Goal: Obtain resource: Obtain resource

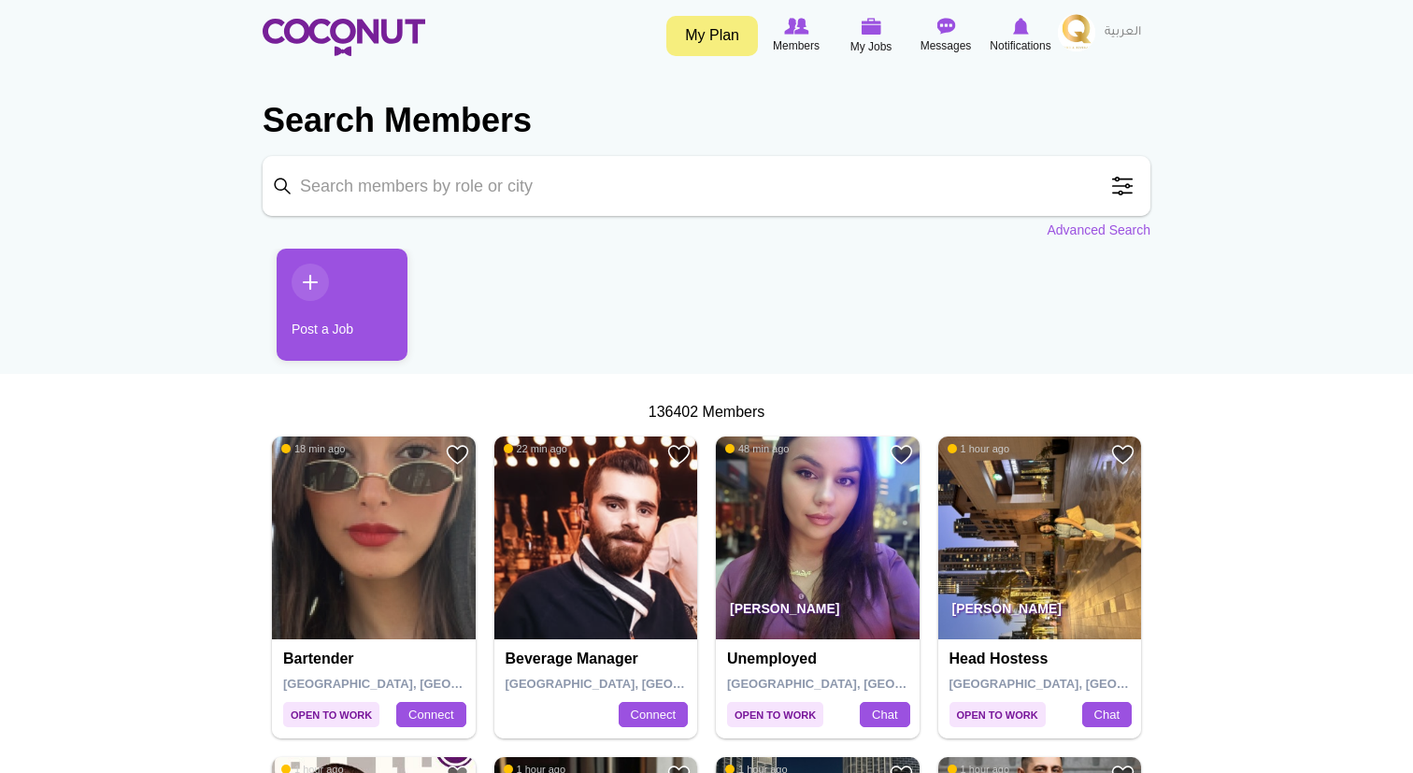
scroll to position [36, 0]
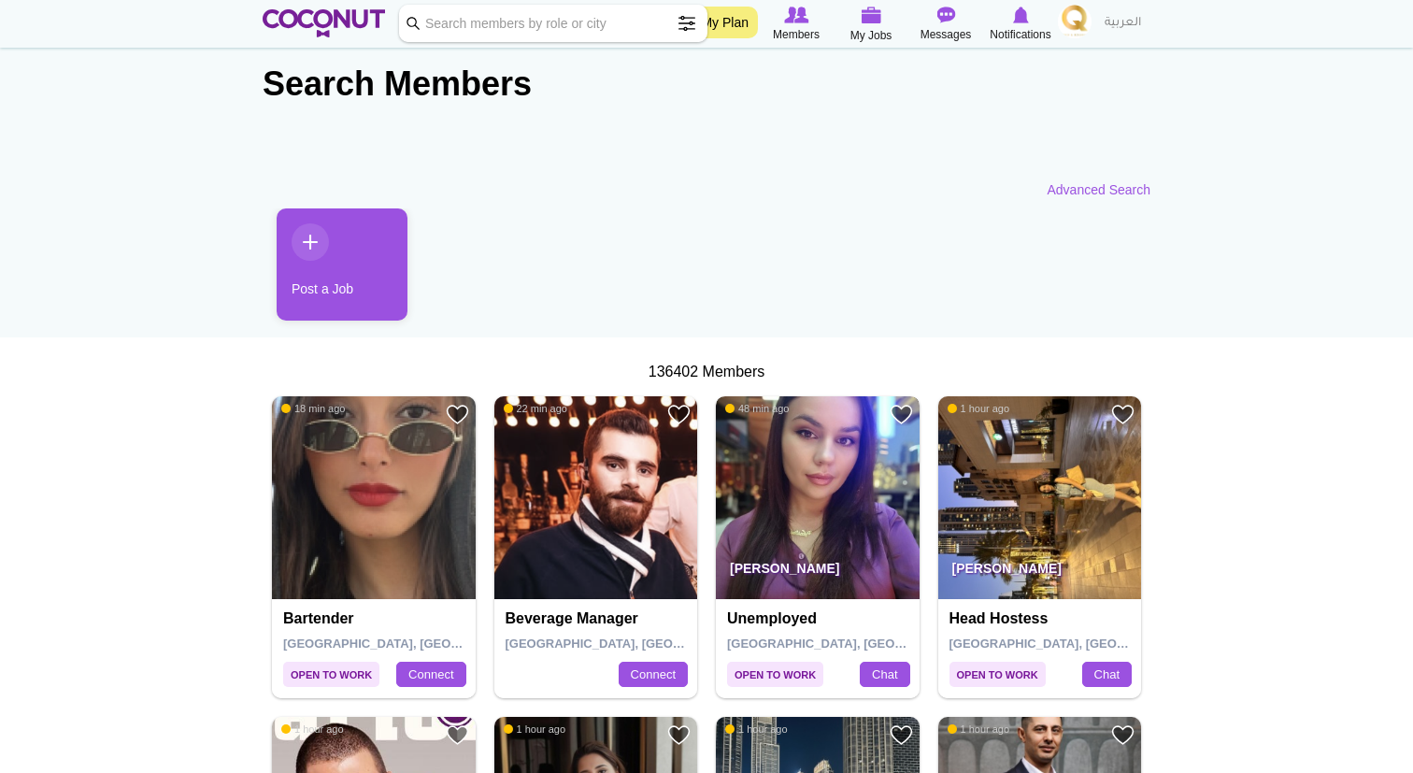
click at [814, 479] on img at bounding box center [818, 498] width 204 height 204
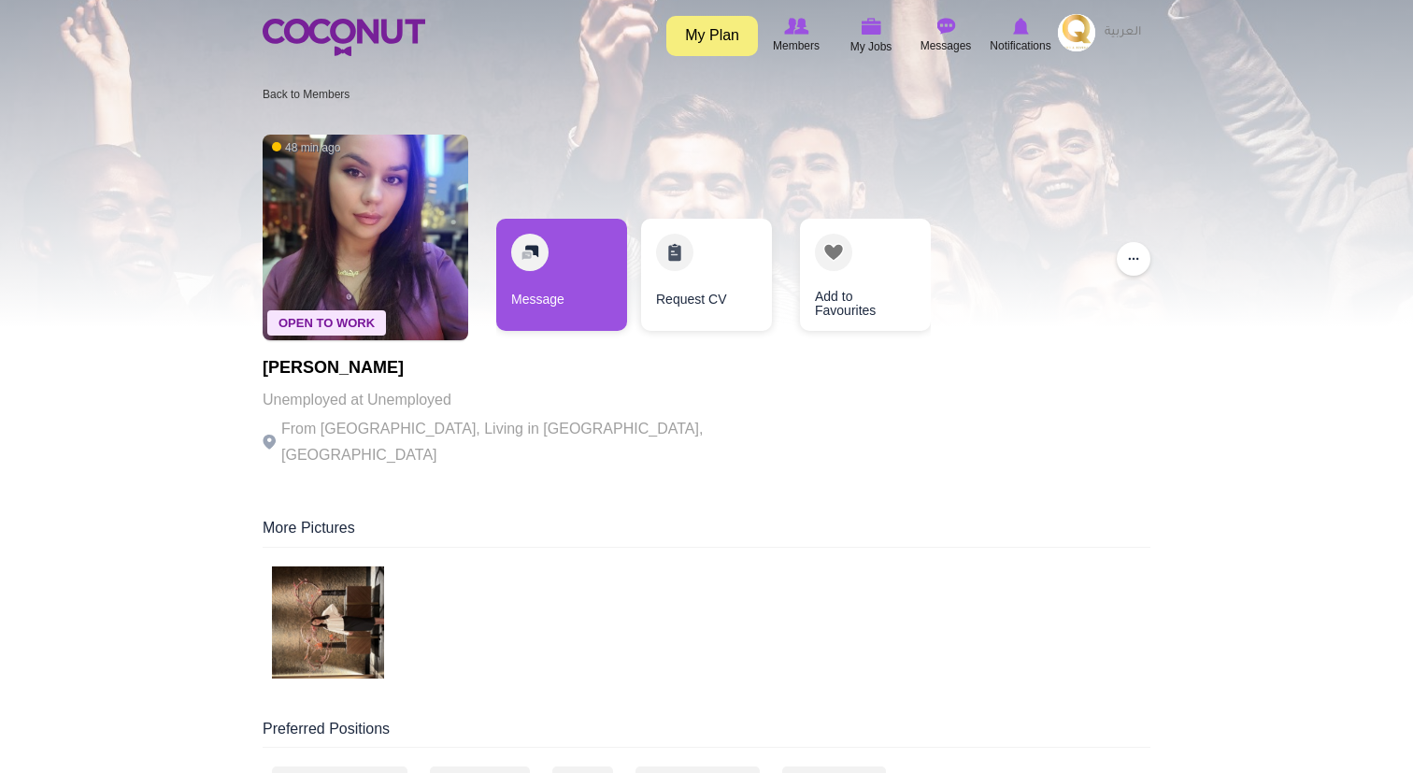
scroll to position [9, 0]
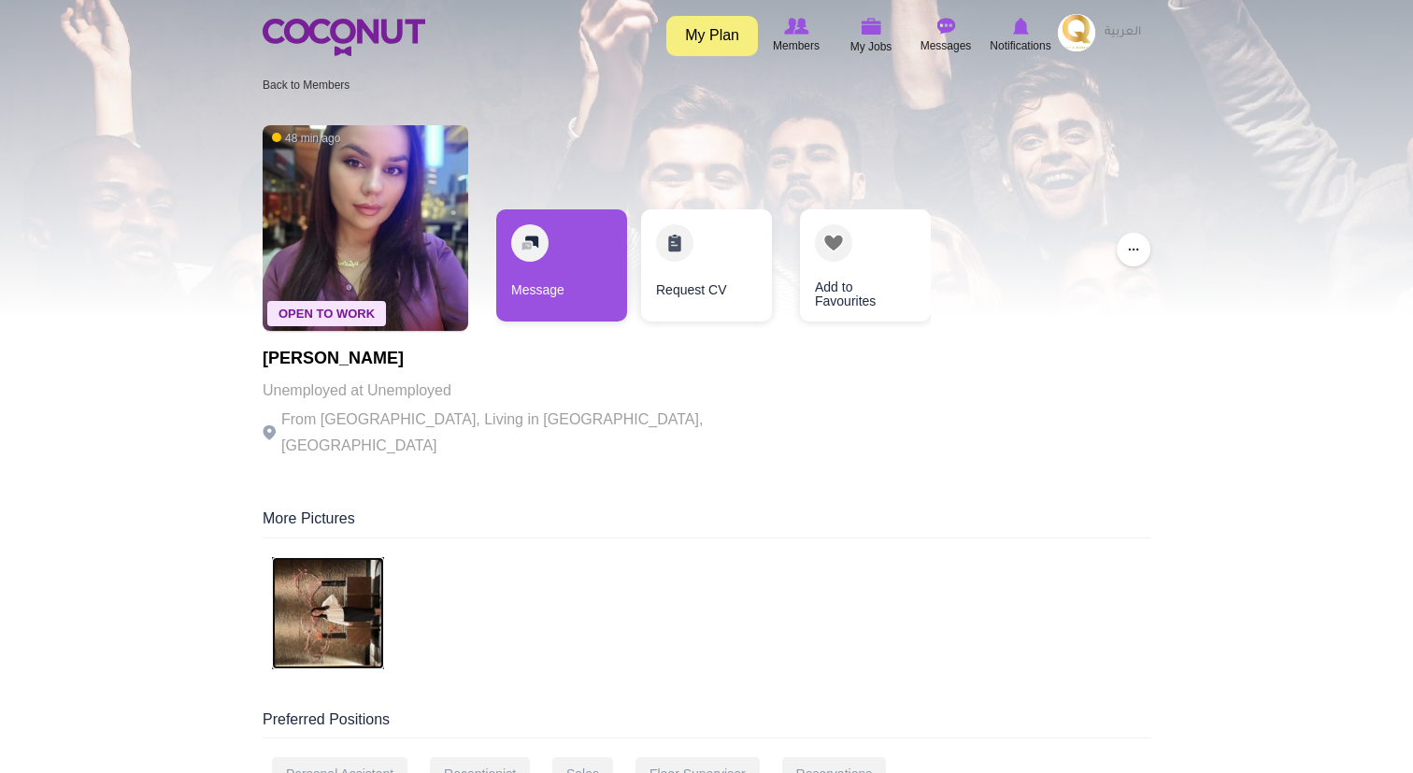
click at [328, 588] on img at bounding box center [328, 613] width 112 height 112
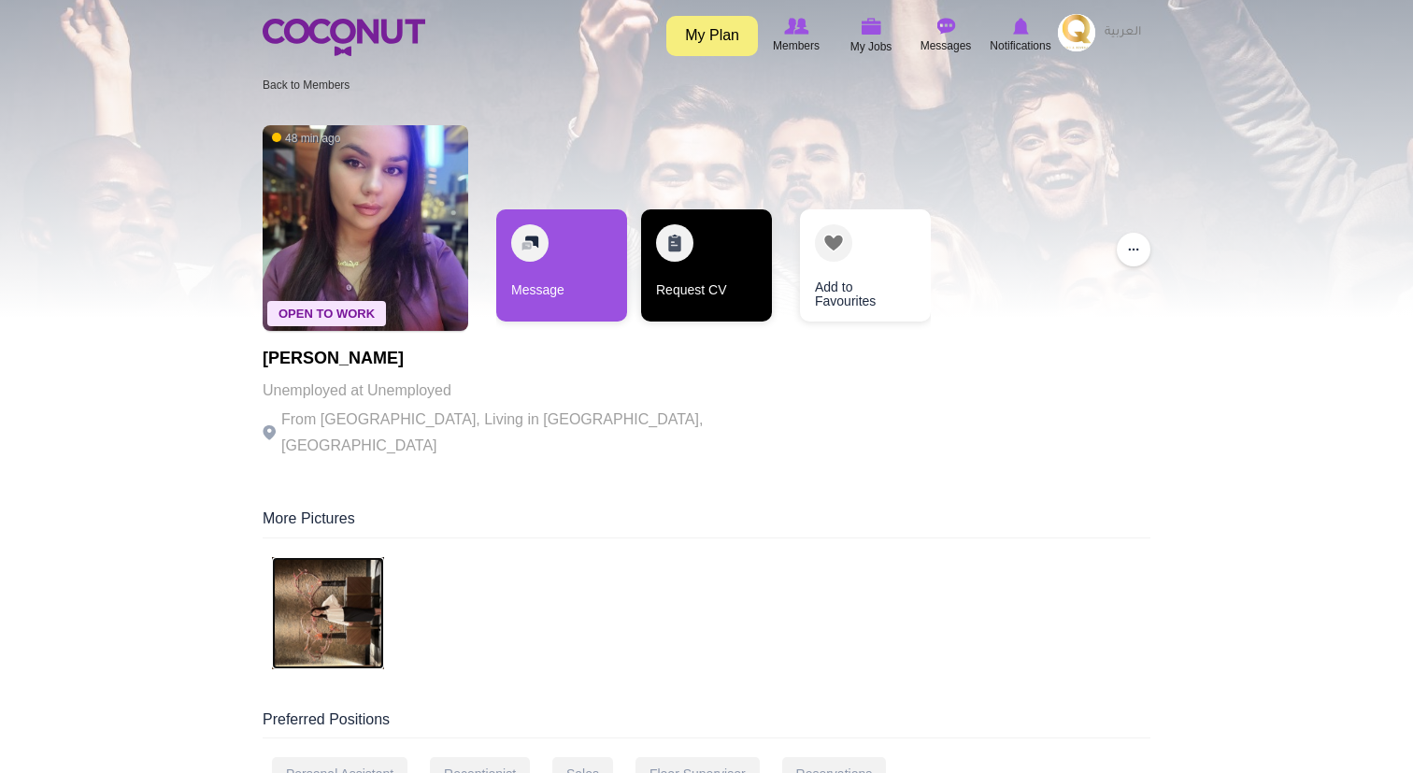
click at [685, 267] on link "Request CV" at bounding box center [706, 265] width 131 height 112
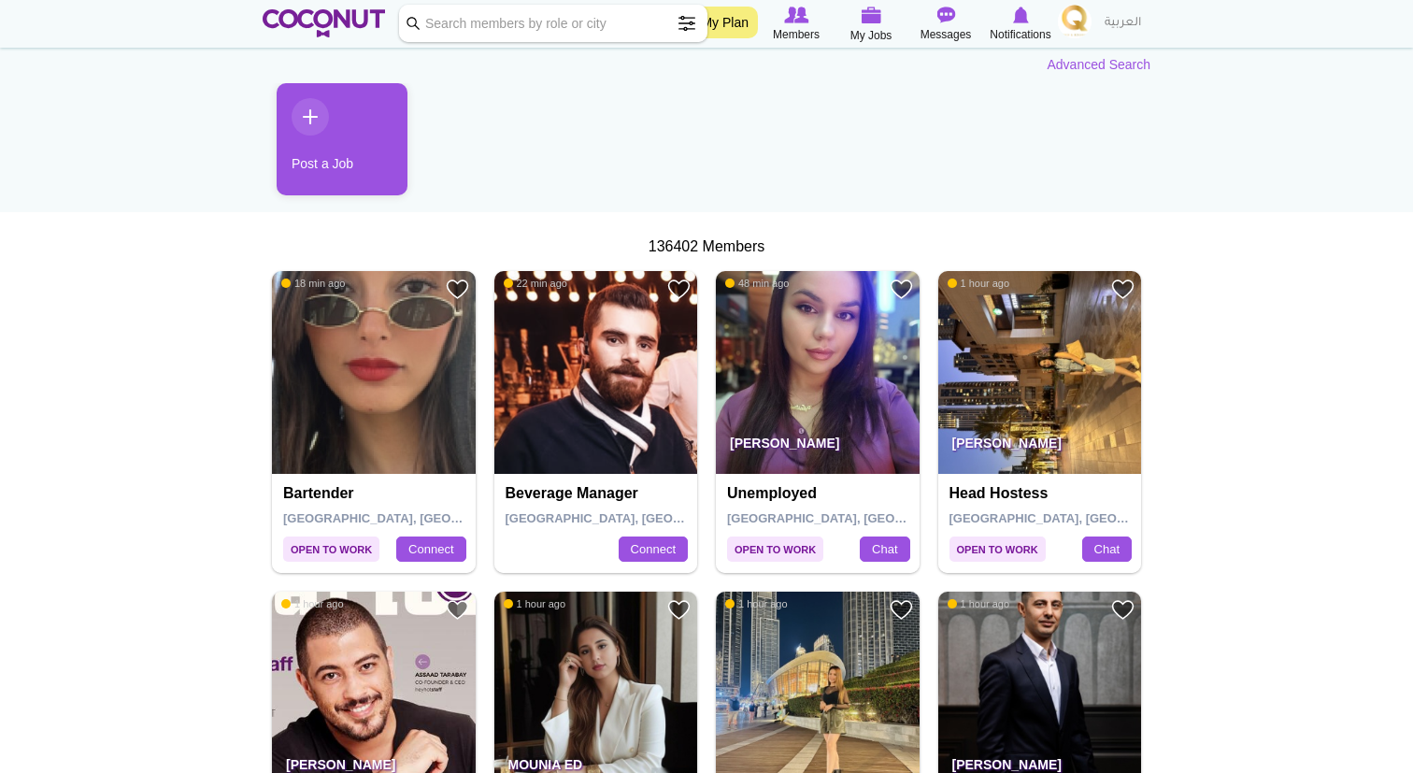
scroll to position [166, 0]
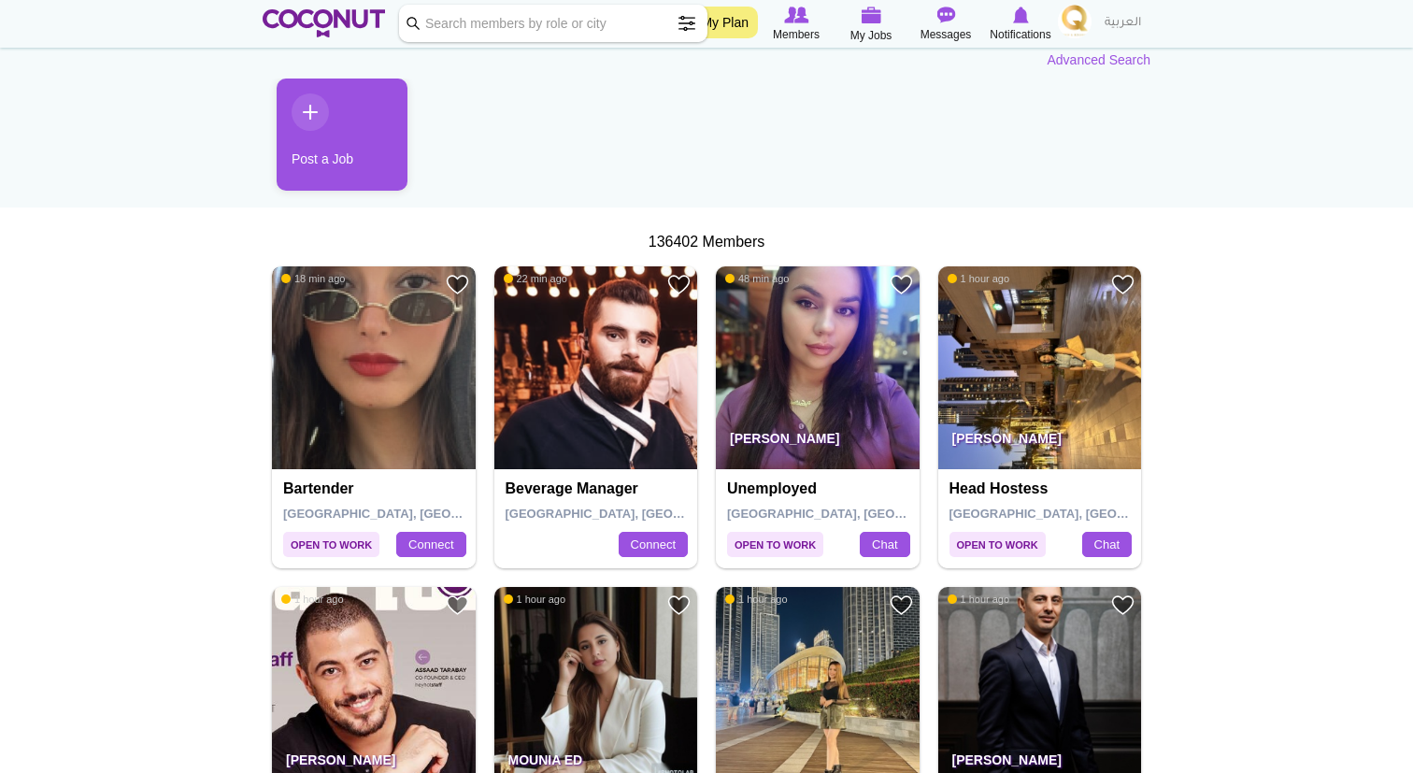
click at [410, 364] on img at bounding box center [374, 368] width 204 height 204
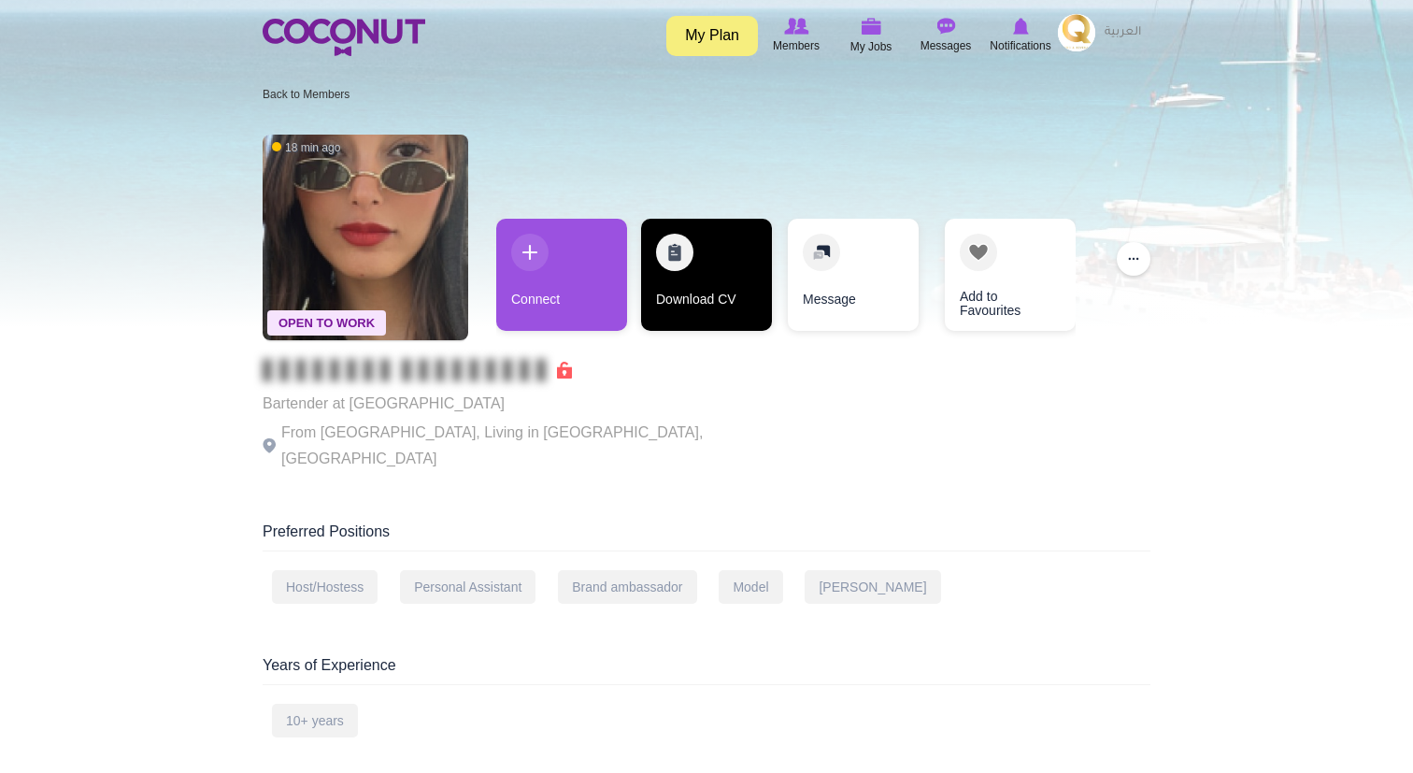
click at [709, 296] on link "Download CV" at bounding box center [706, 275] width 131 height 112
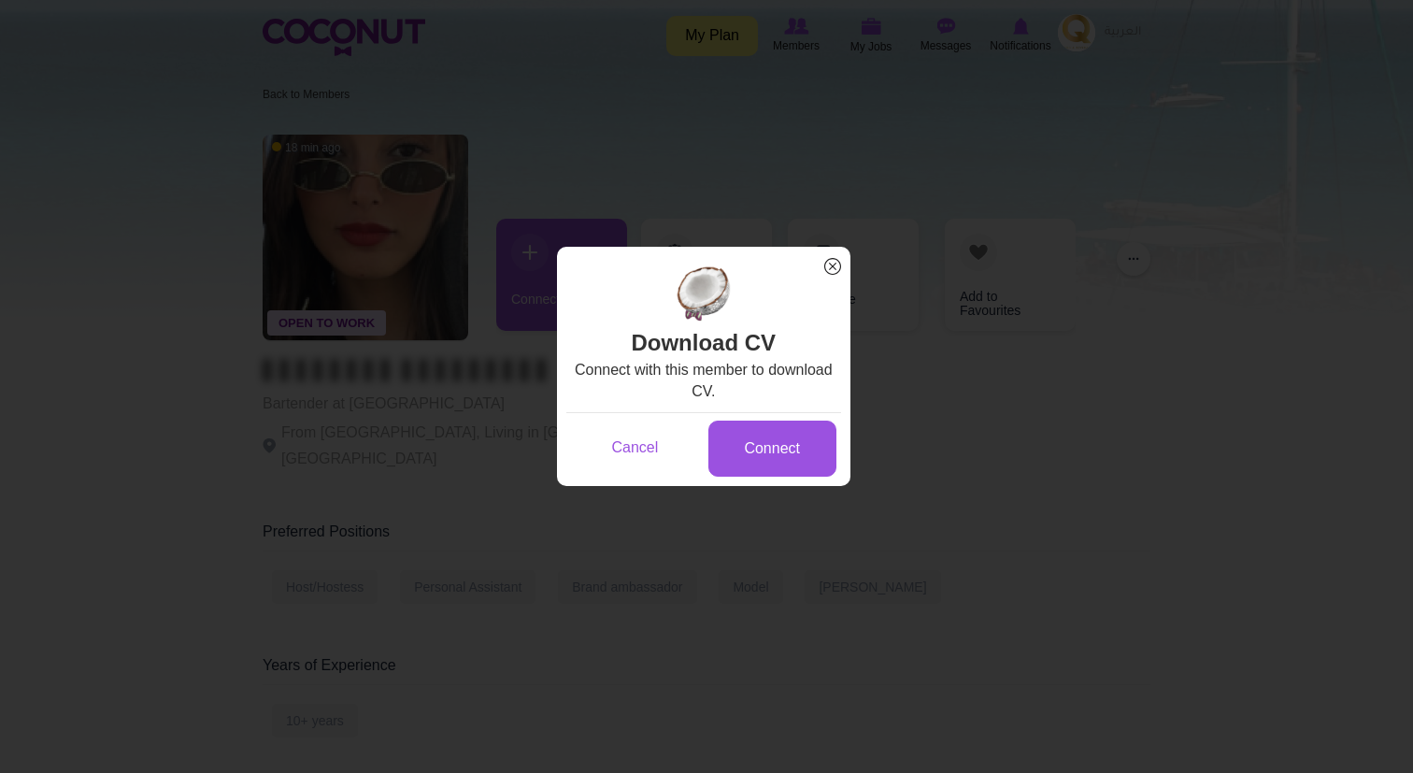
click at [792, 418] on div "Connect" at bounding box center [772, 448] width 137 height 60
click at [795, 450] on link "Connect" at bounding box center [772, 449] width 128 height 57
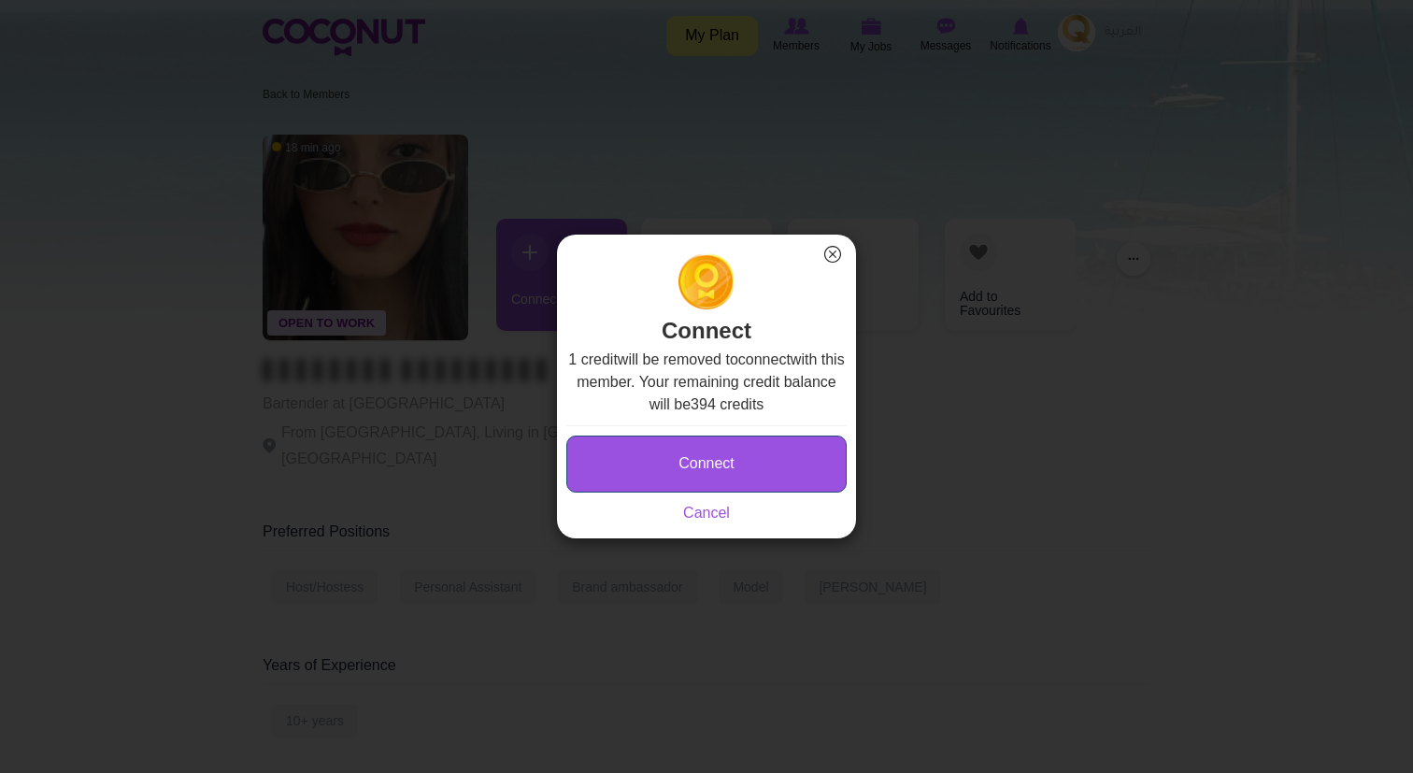
click at [757, 465] on button "Connect" at bounding box center [706, 463] width 280 height 57
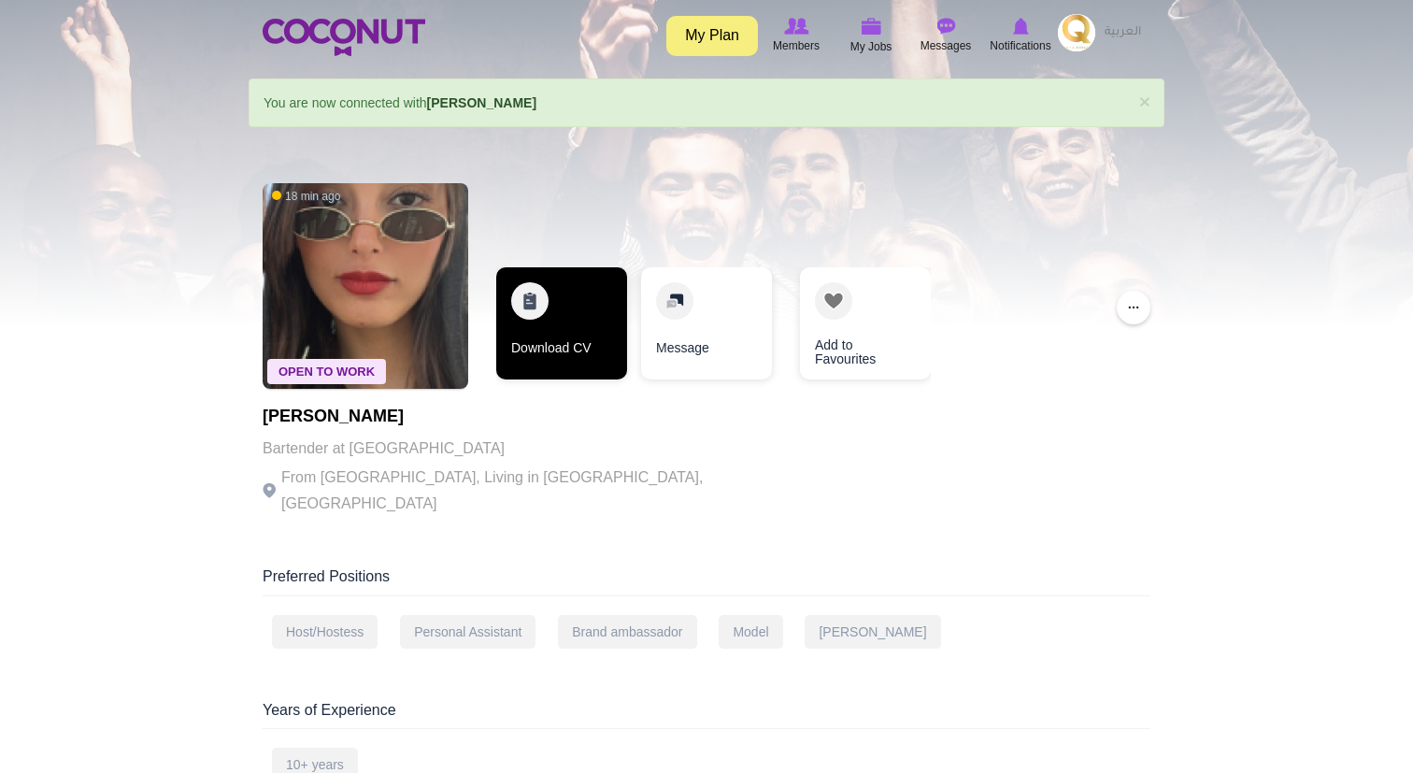
click at [558, 342] on link "Download CV" at bounding box center [561, 323] width 131 height 112
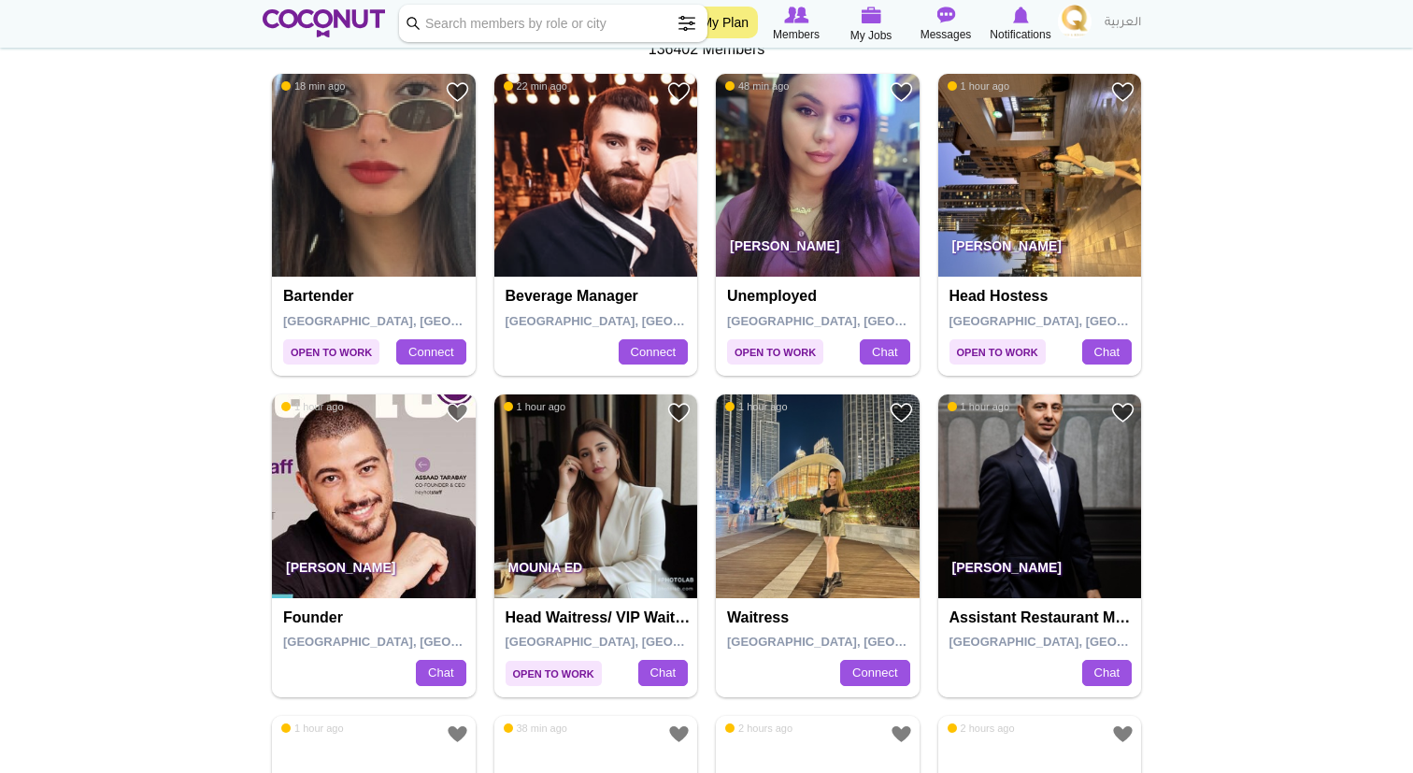
scroll to position [379, 0]
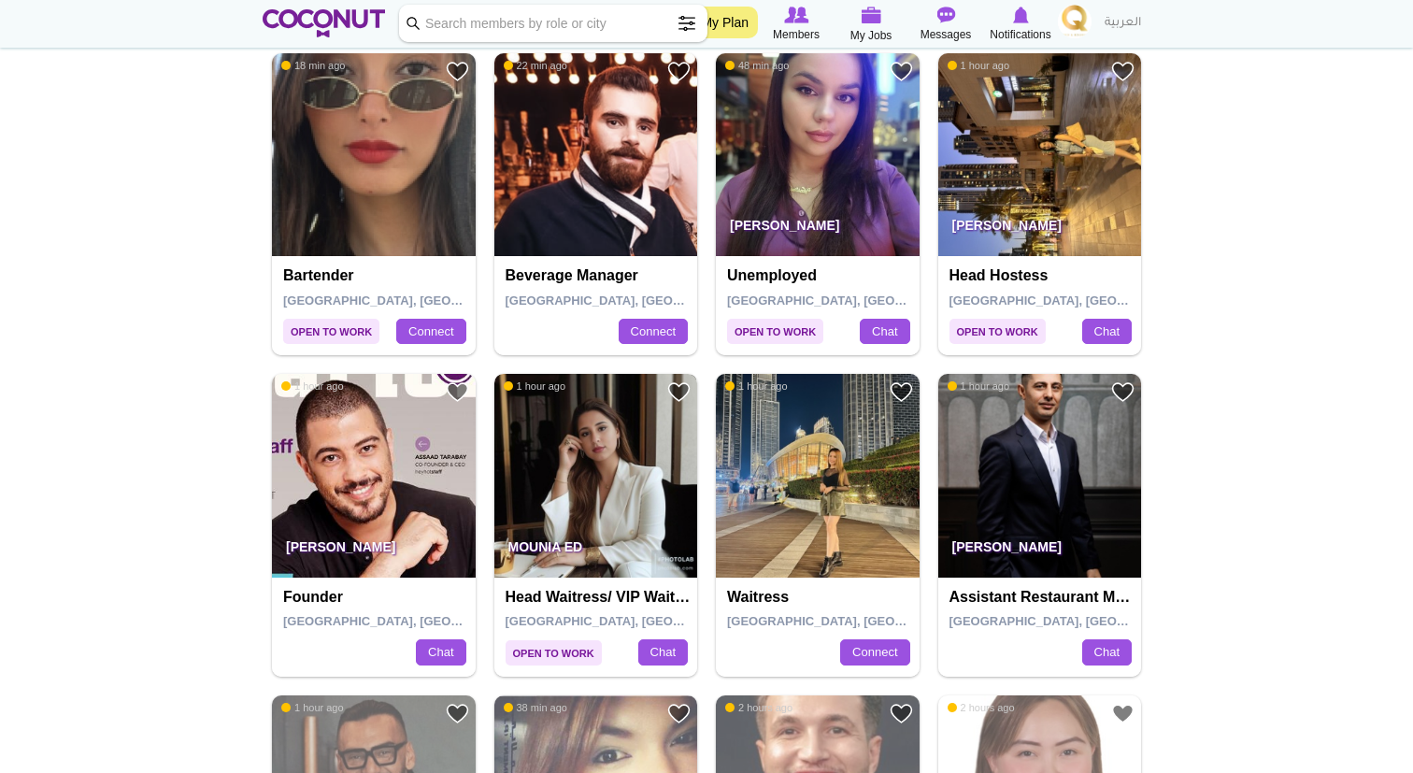
click at [609, 478] on img at bounding box center [596, 476] width 204 height 204
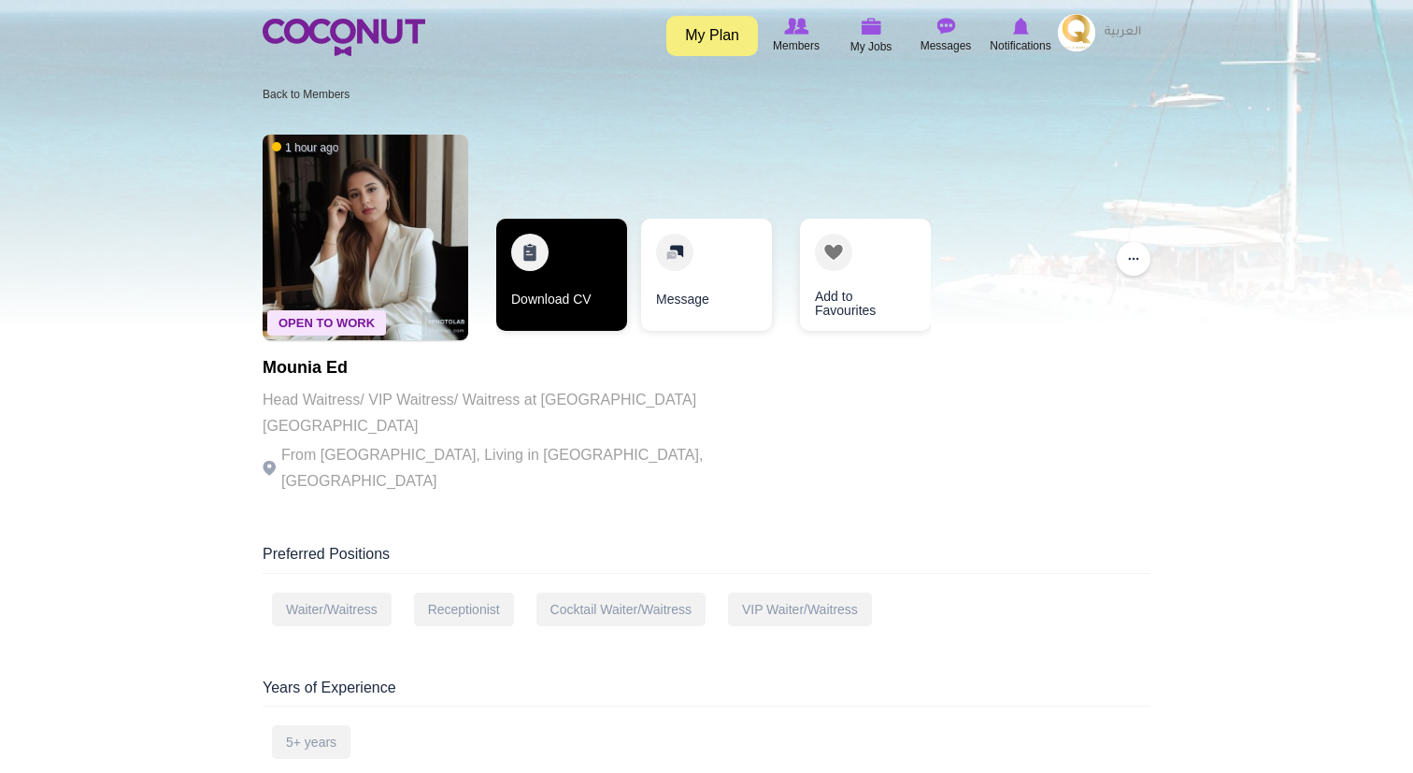
click at [578, 275] on link "Download CV" at bounding box center [561, 275] width 131 height 112
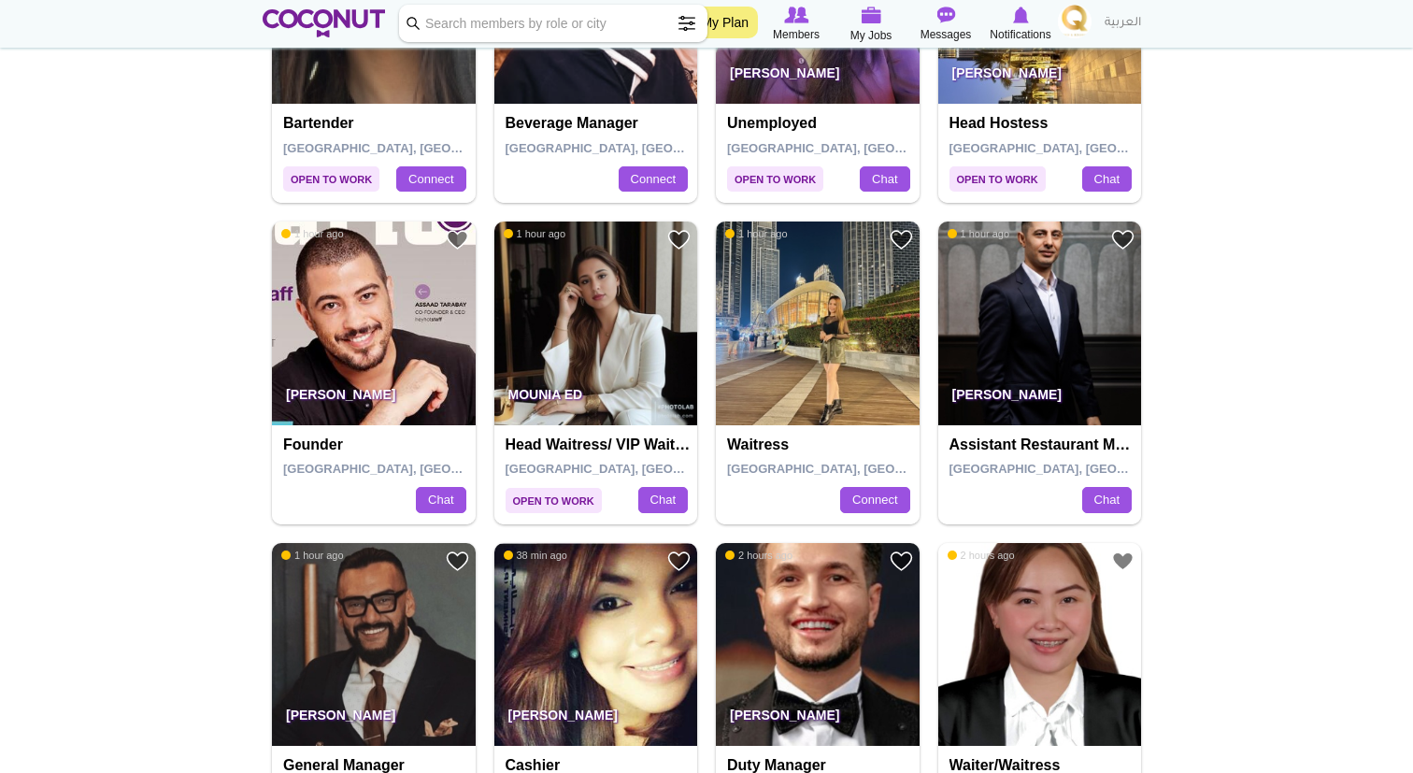
scroll to position [525, 0]
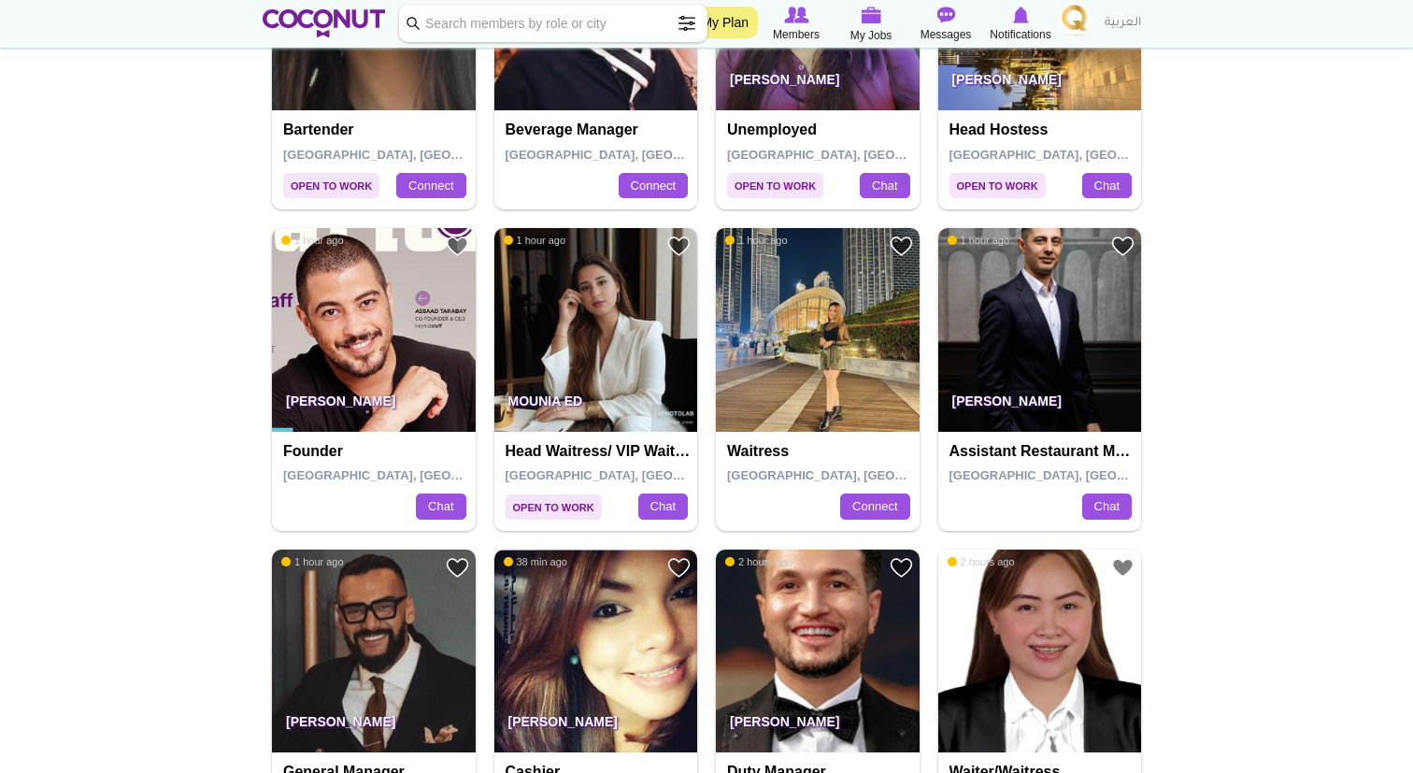
click at [823, 364] on img at bounding box center [818, 330] width 204 height 204
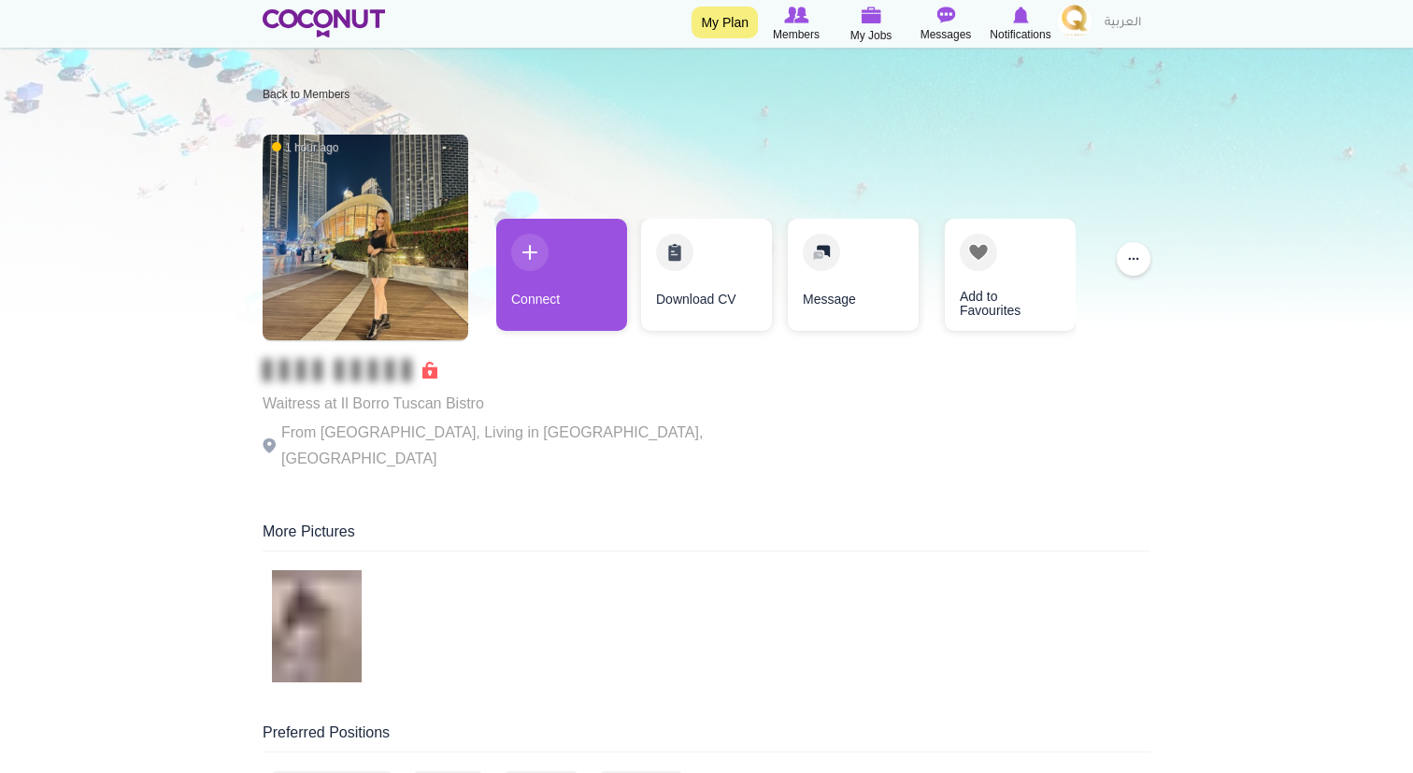
scroll to position [56, 0]
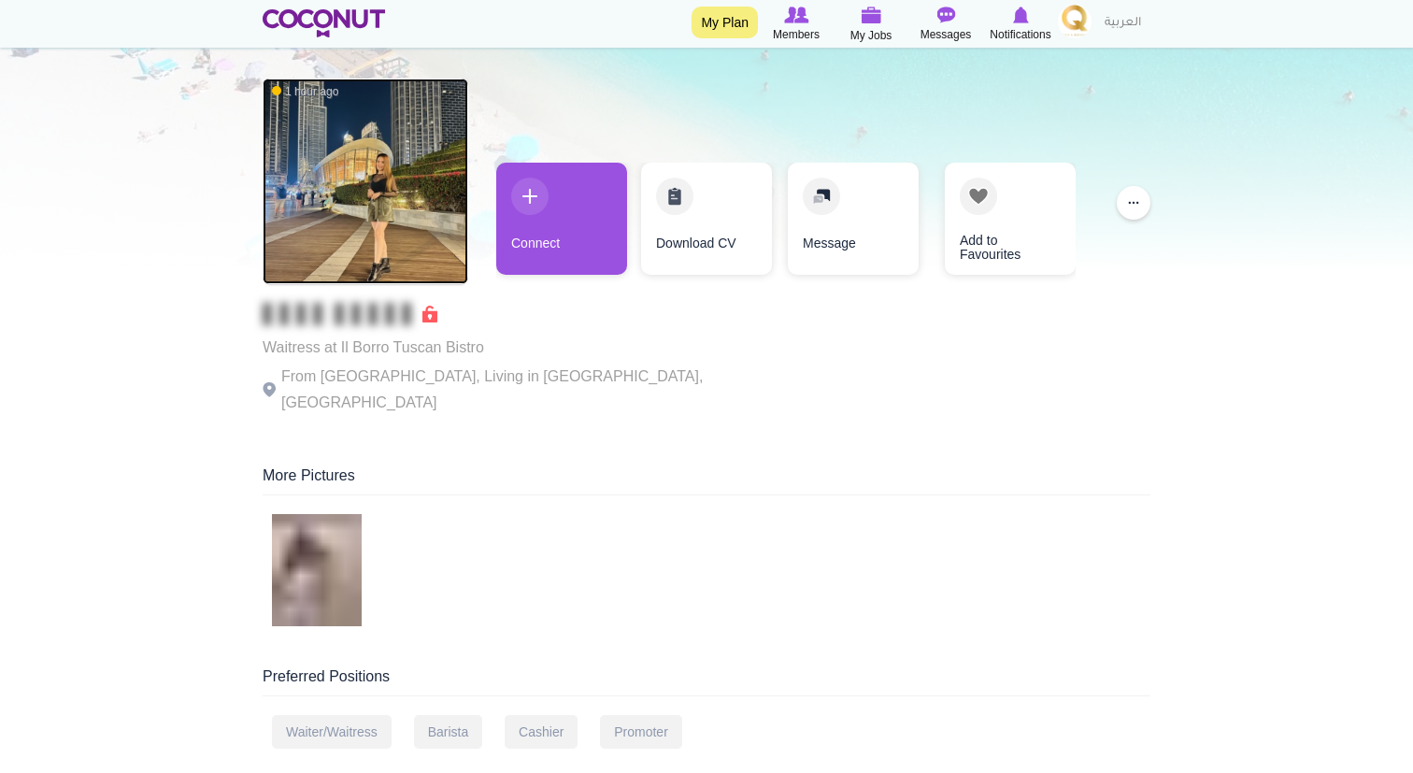
click at [377, 209] on img at bounding box center [366, 182] width 206 height 206
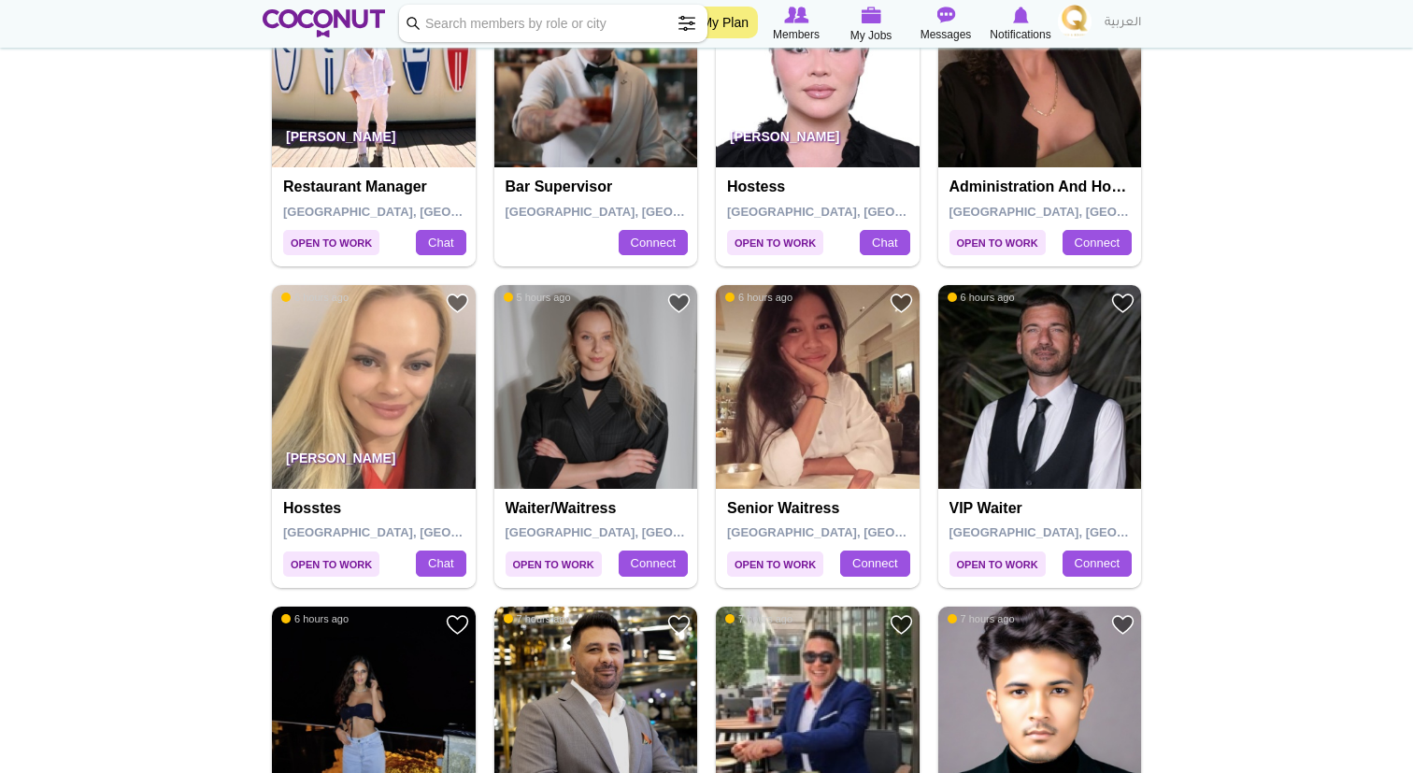
scroll to position [2077, 0]
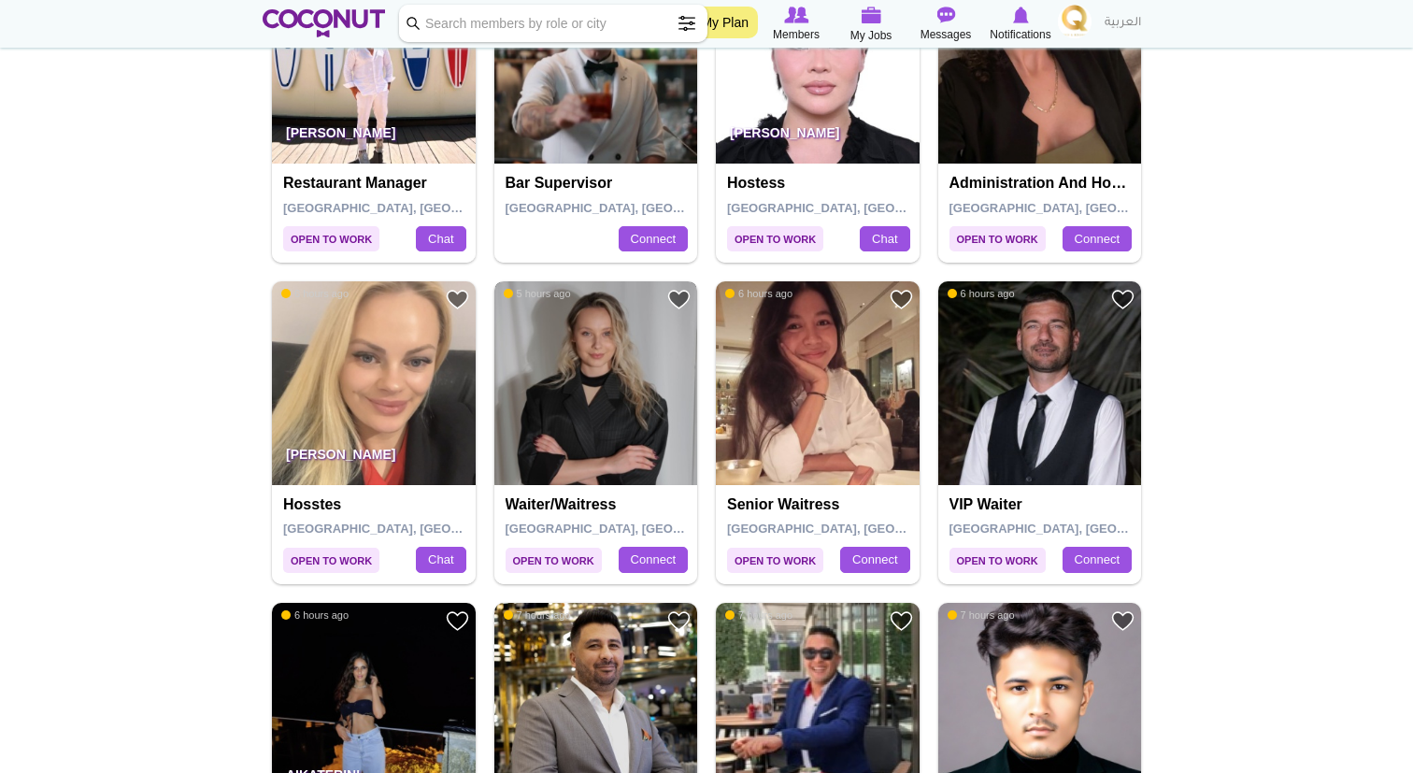
click at [575, 353] on img at bounding box center [596, 383] width 204 height 204
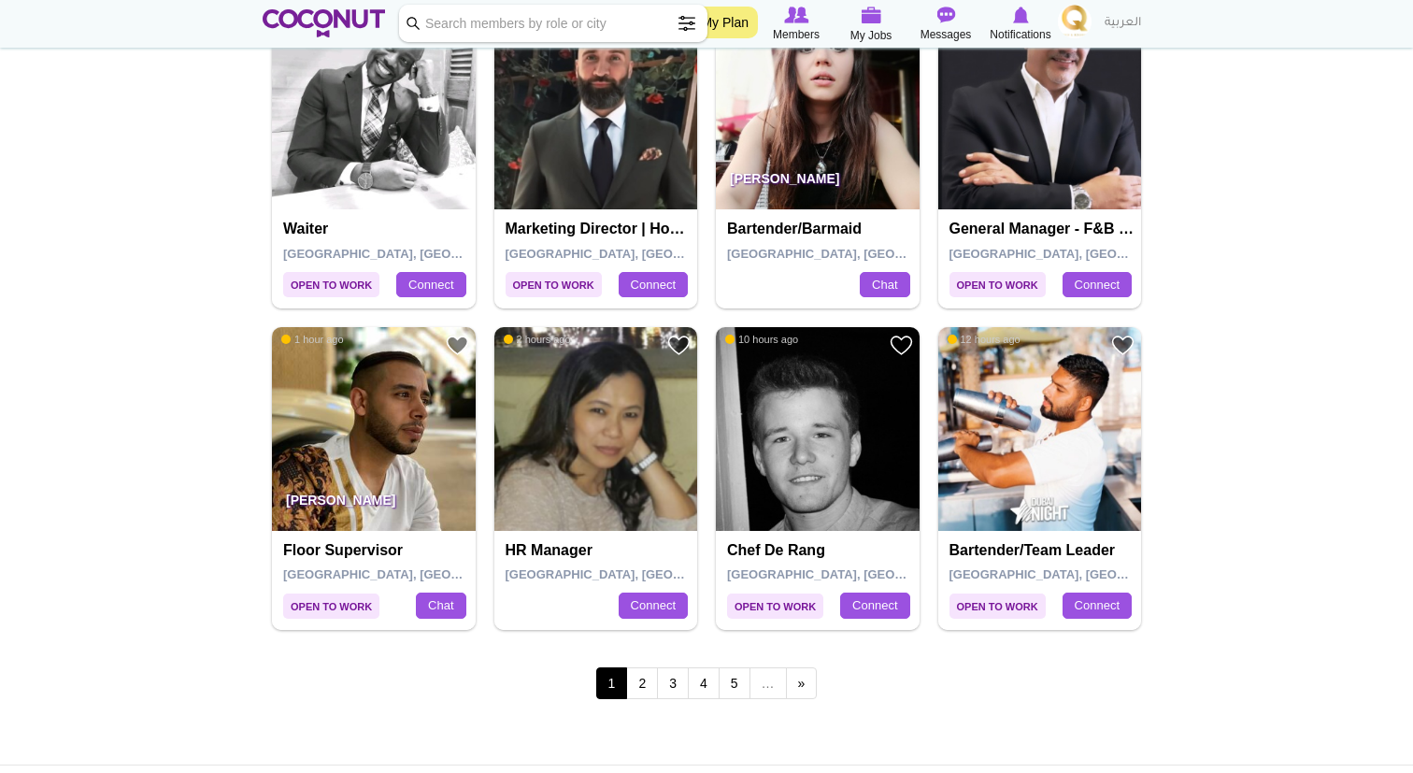
scroll to position [3013, 0]
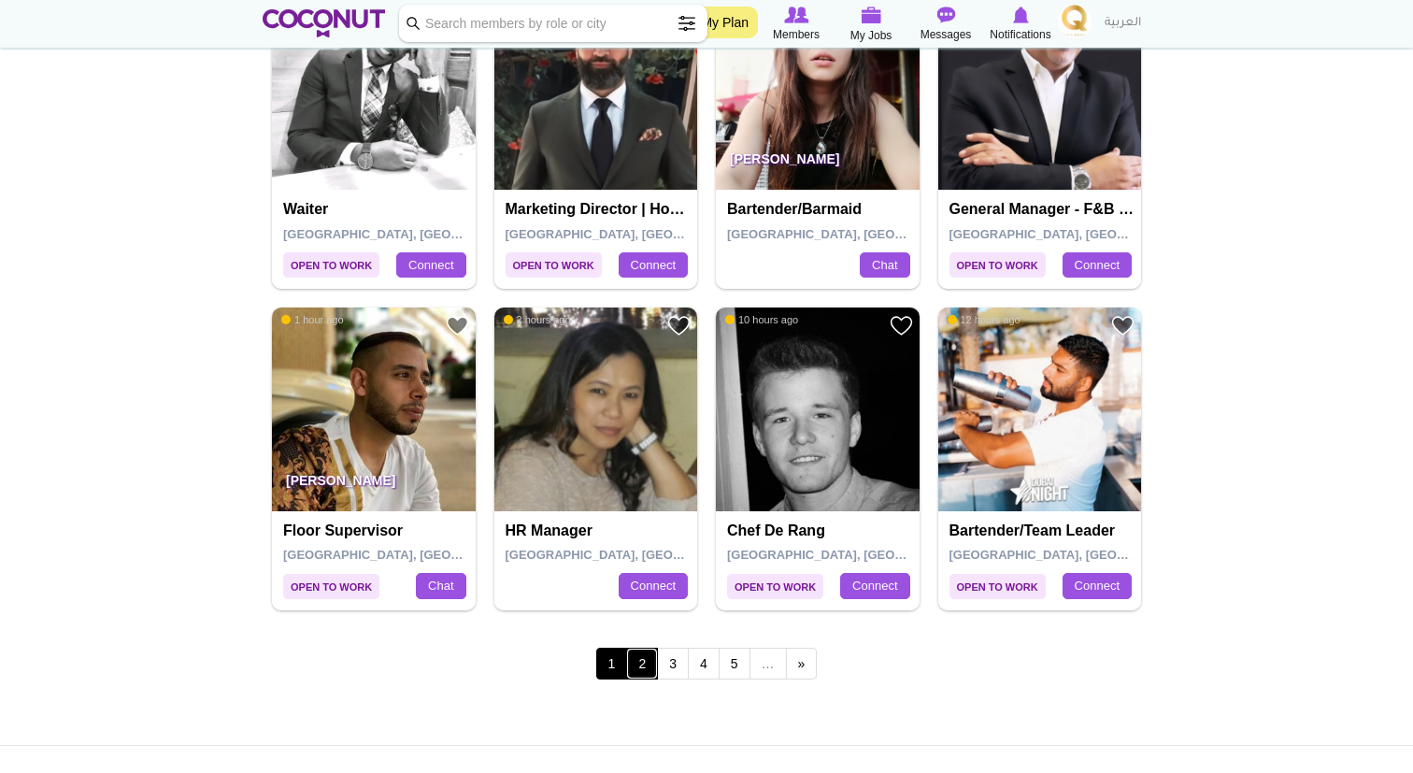
click at [645, 667] on link "2" at bounding box center [642, 664] width 32 height 32
